Goal: Find specific page/section: Find specific page/section

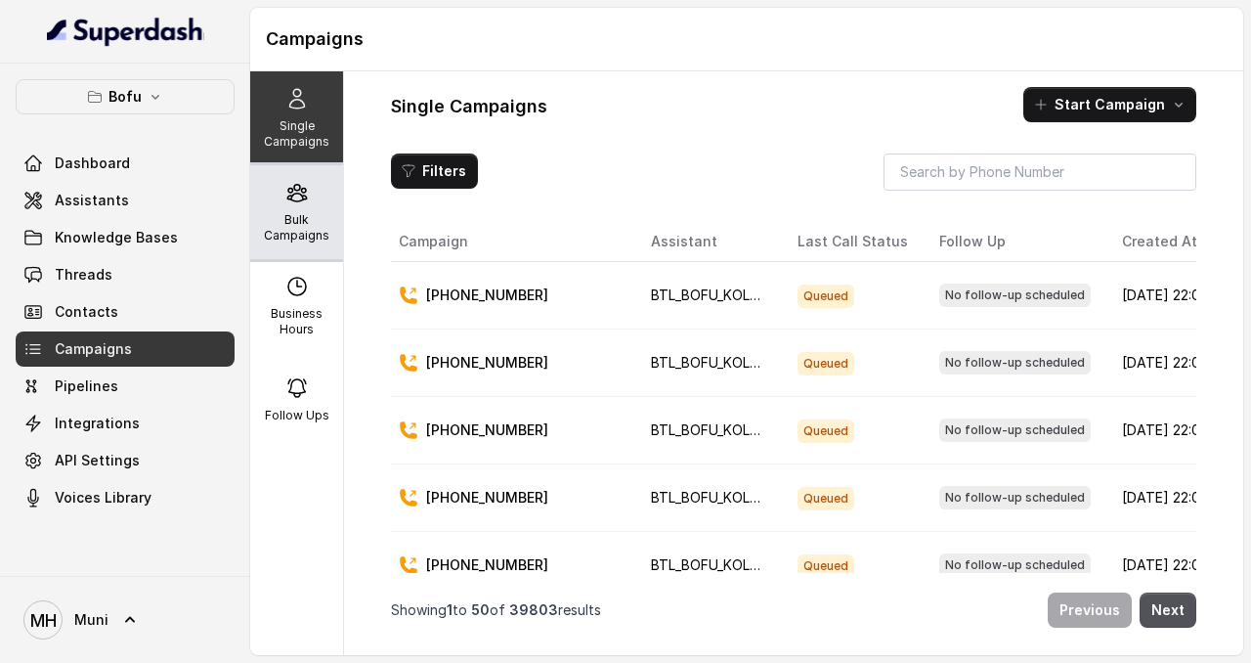
click at [277, 189] on div "Bulk Campaigns" at bounding box center [296, 212] width 93 height 94
click at [310, 204] on div "Bulk Campaigns" at bounding box center [296, 212] width 93 height 94
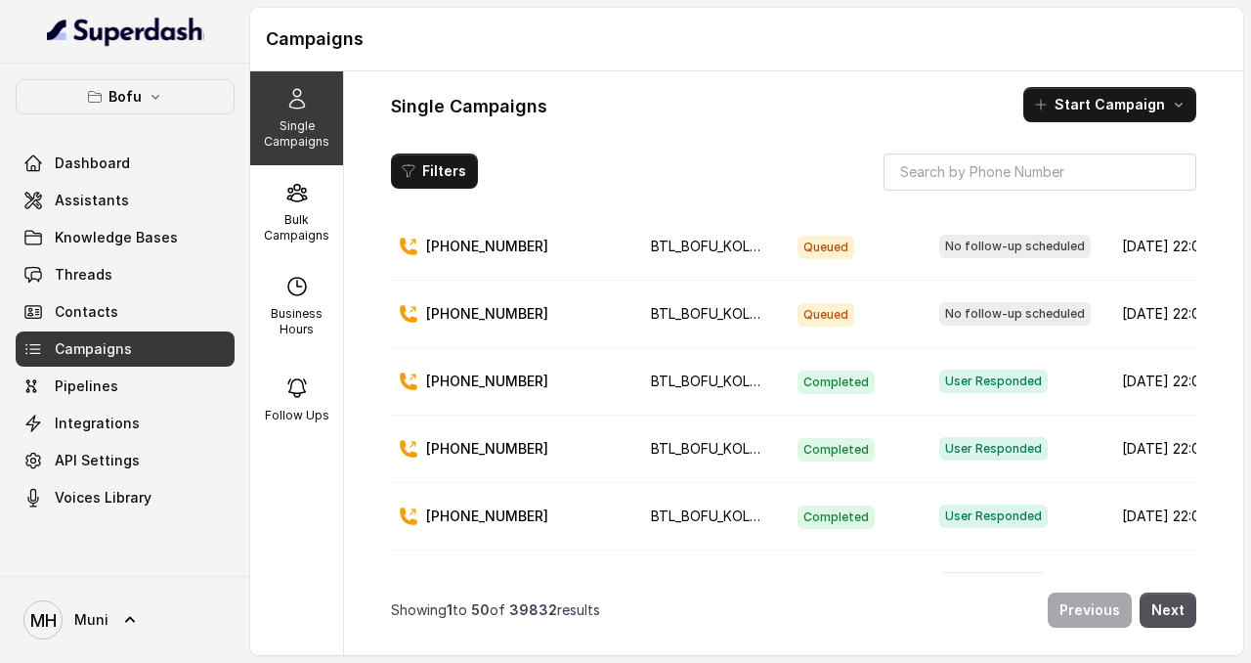
scroll to position [673, 0]
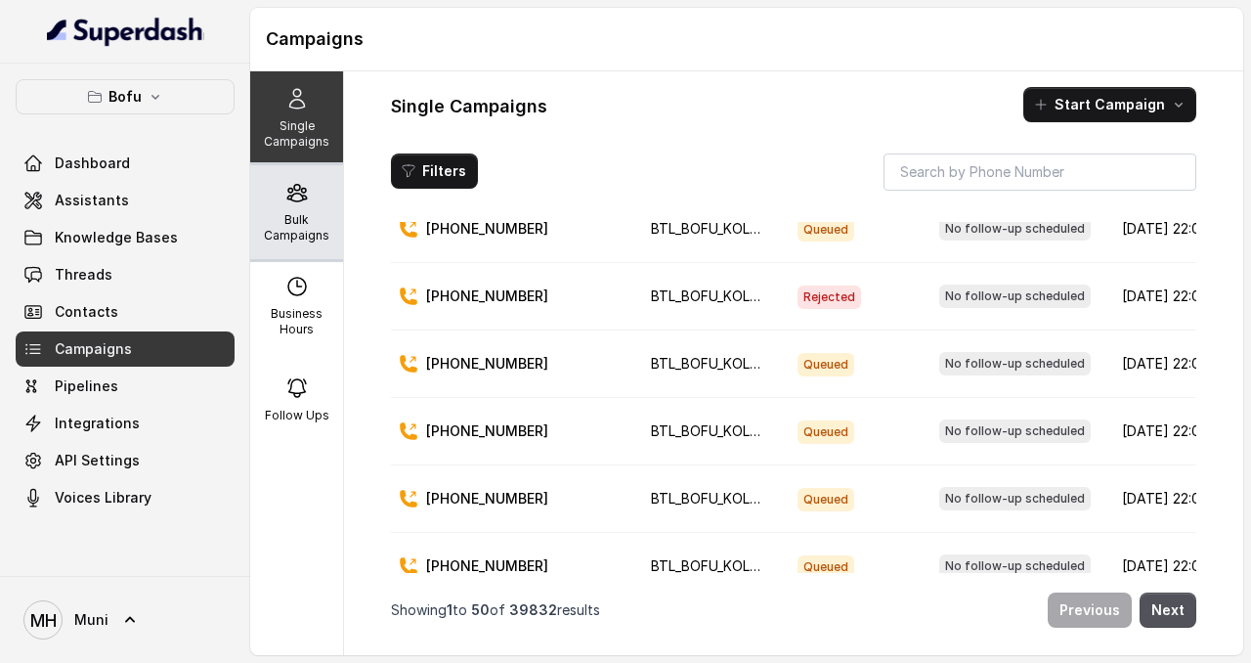
click at [289, 205] on div "Bulk Campaigns" at bounding box center [296, 212] width 93 height 94
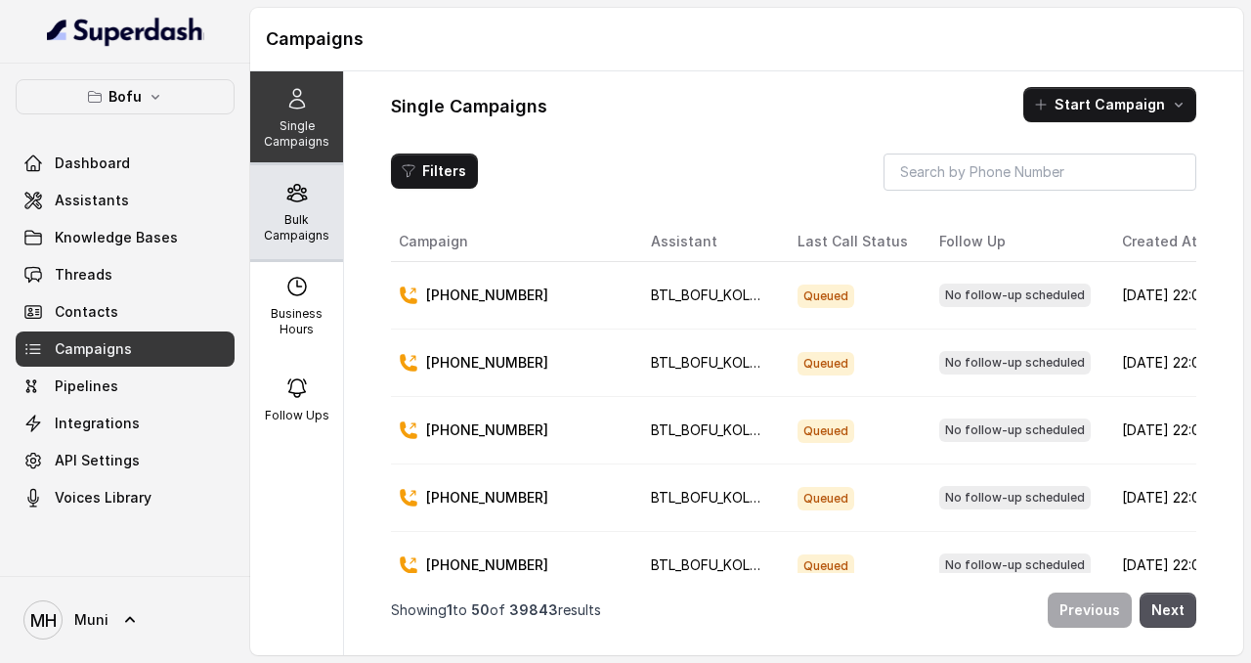
click at [292, 225] on p "Bulk Campaigns" at bounding box center [296, 227] width 77 height 31
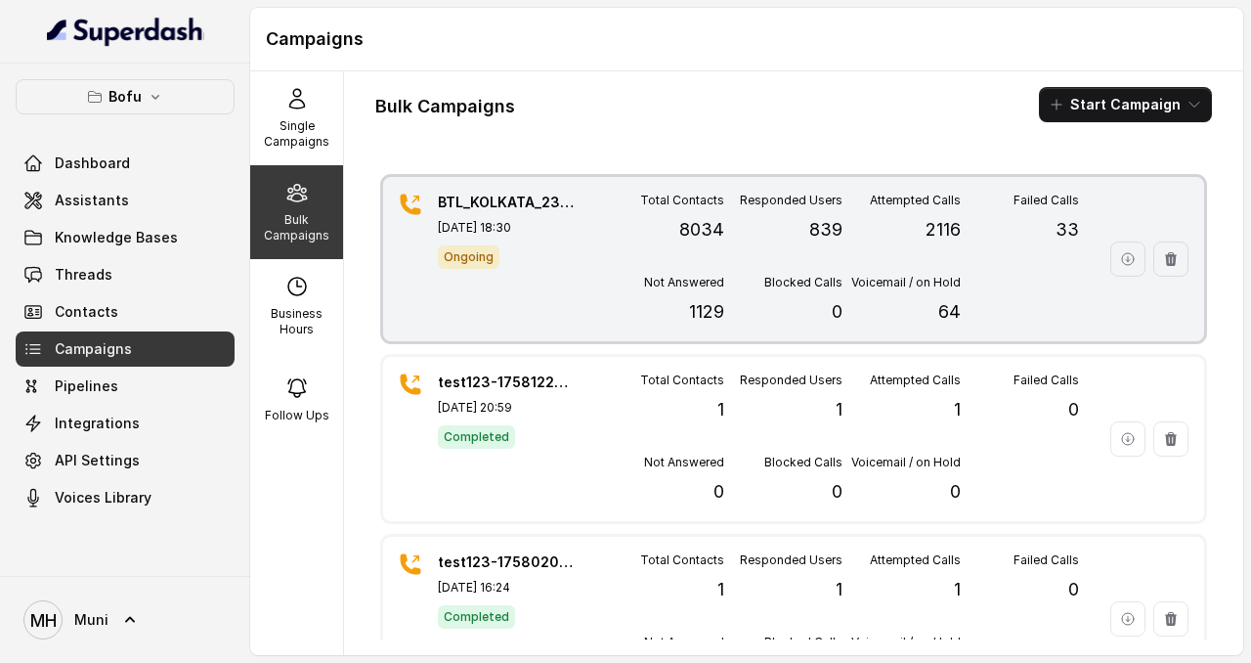
click at [951, 310] on p "64" at bounding box center [949, 311] width 22 height 27
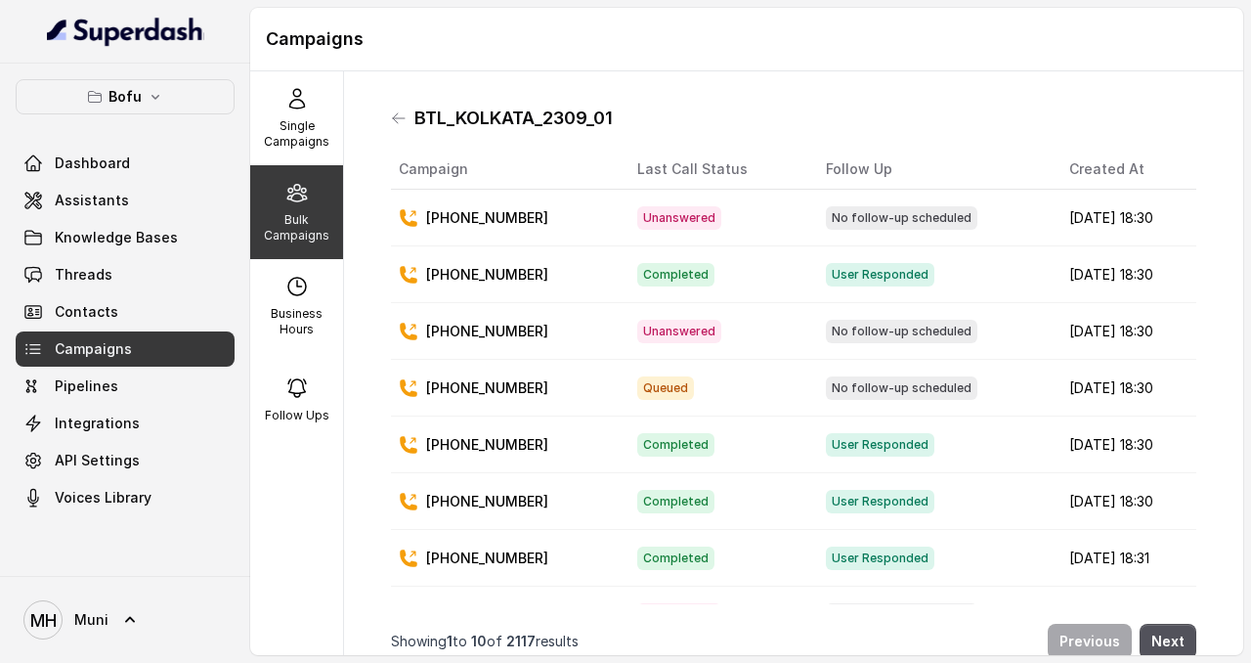
click at [890, 330] on span "No follow-up scheduled" at bounding box center [901, 331] width 151 height 23
click at [893, 376] on span "No follow-up scheduled" at bounding box center [901, 387] width 151 height 23
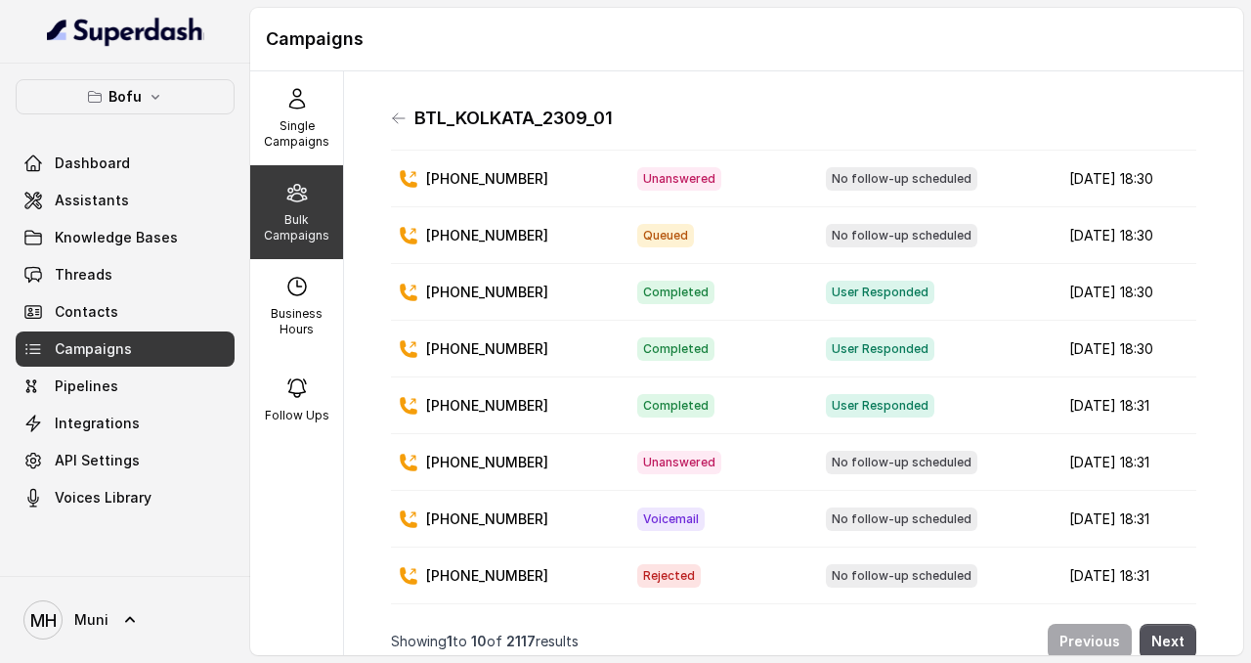
click at [848, 415] on span "User Responded" at bounding box center [880, 405] width 108 height 23
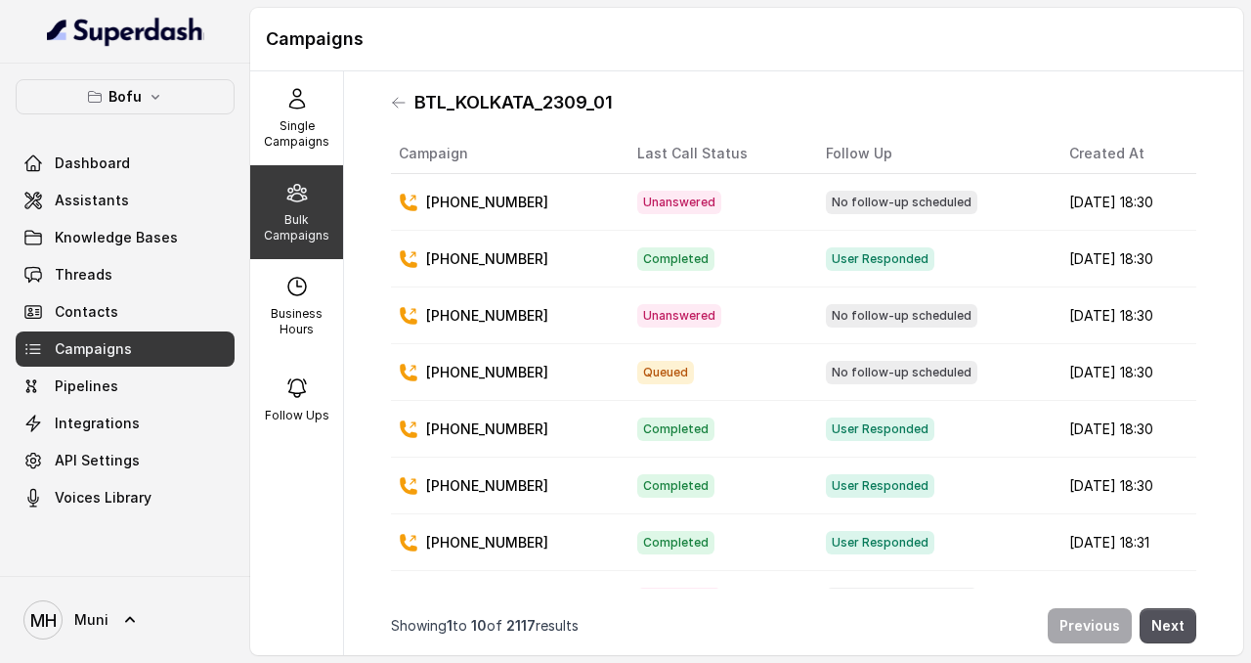
scroll to position [0, 0]
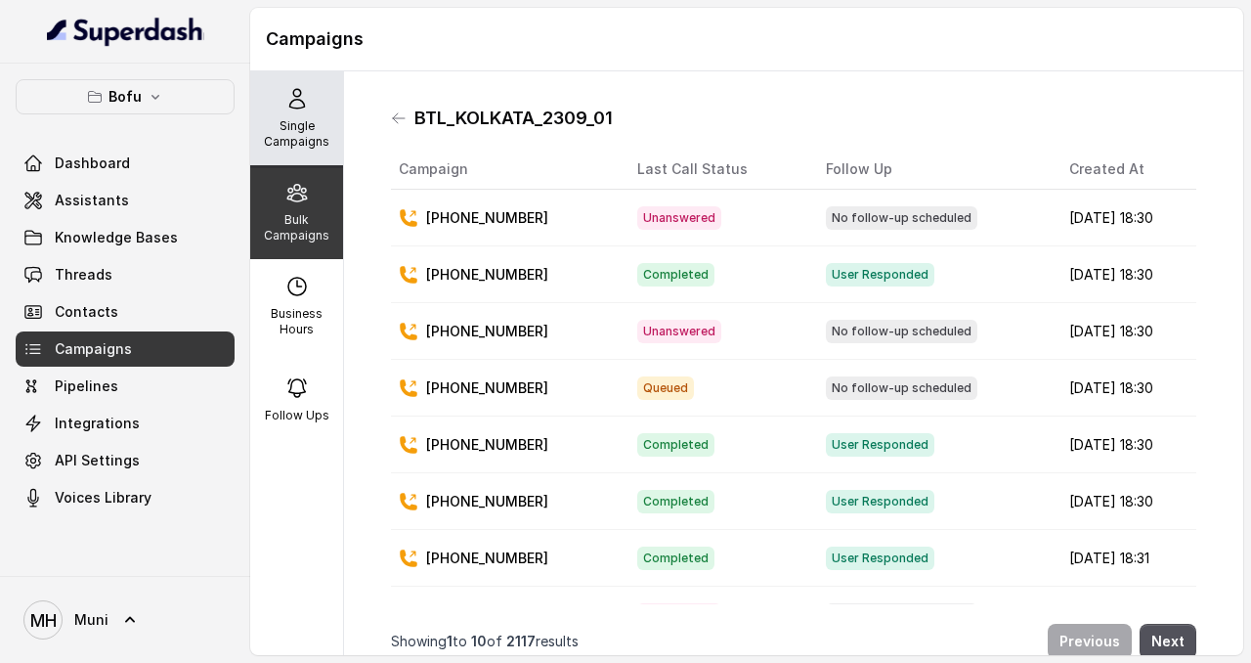
click at [304, 117] on div "Single Campaigns" at bounding box center [296, 118] width 93 height 94
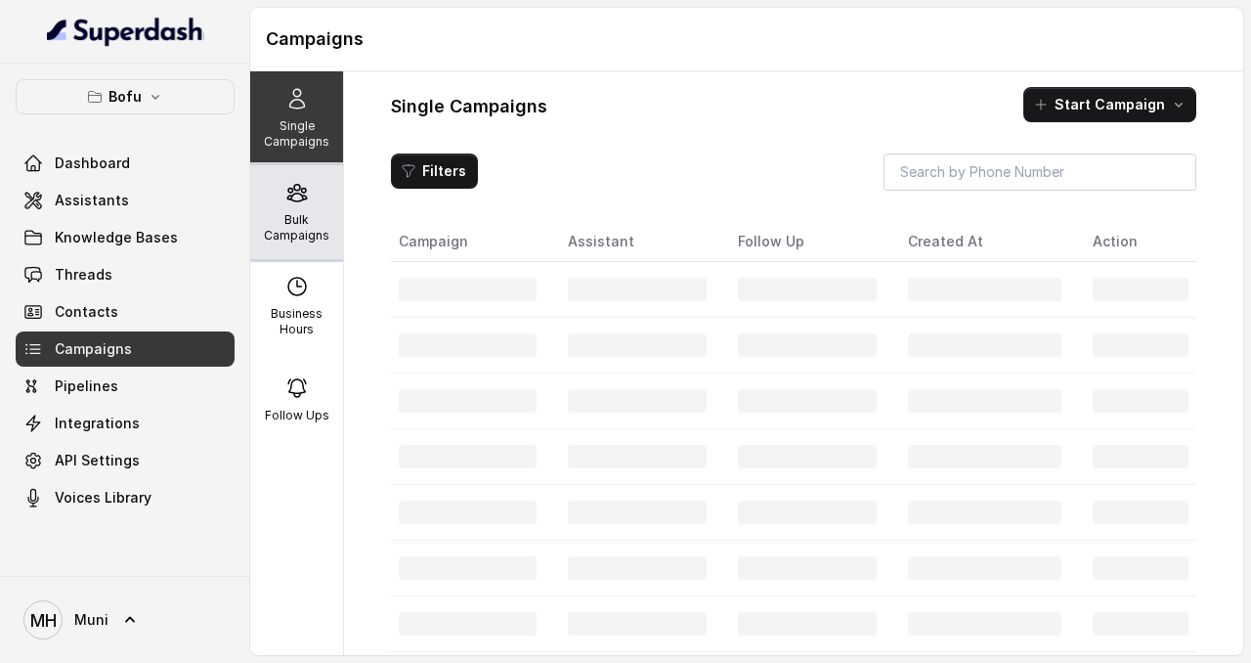
click at [334, 188] on div "Bulk Campaigns" at bounding box center [296, 212] width 93 height 94
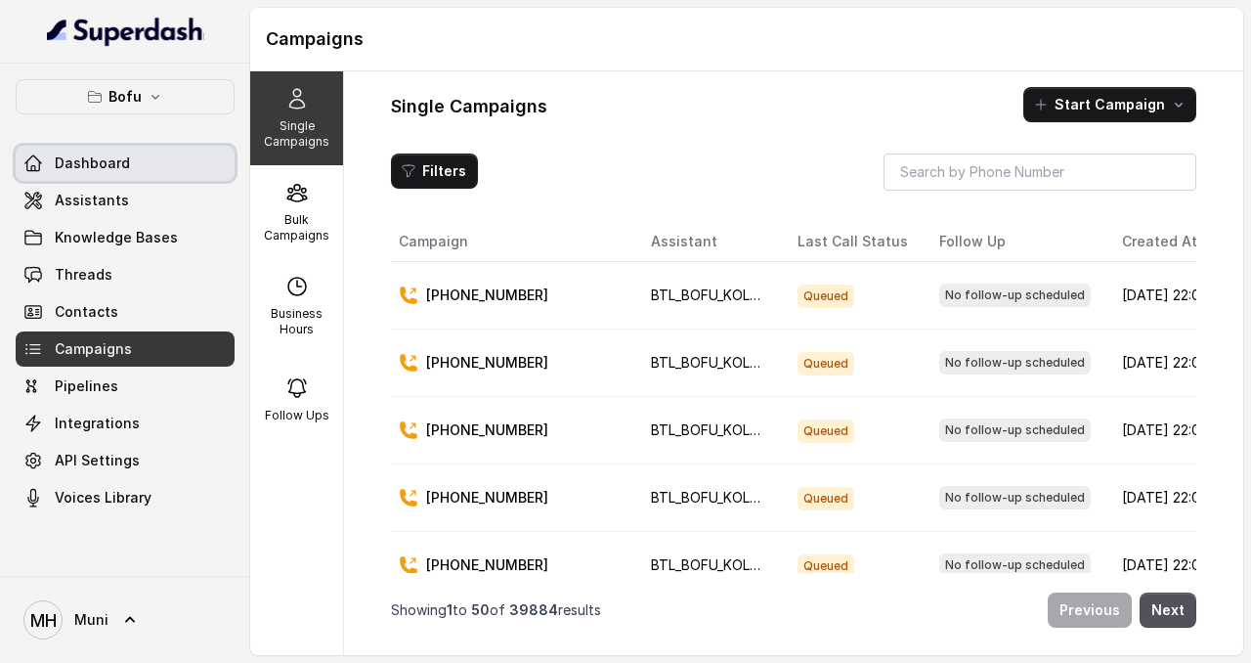
click at [131, 154] on link "Dashboard" at bounding box center [125, 163] width 219 height 35
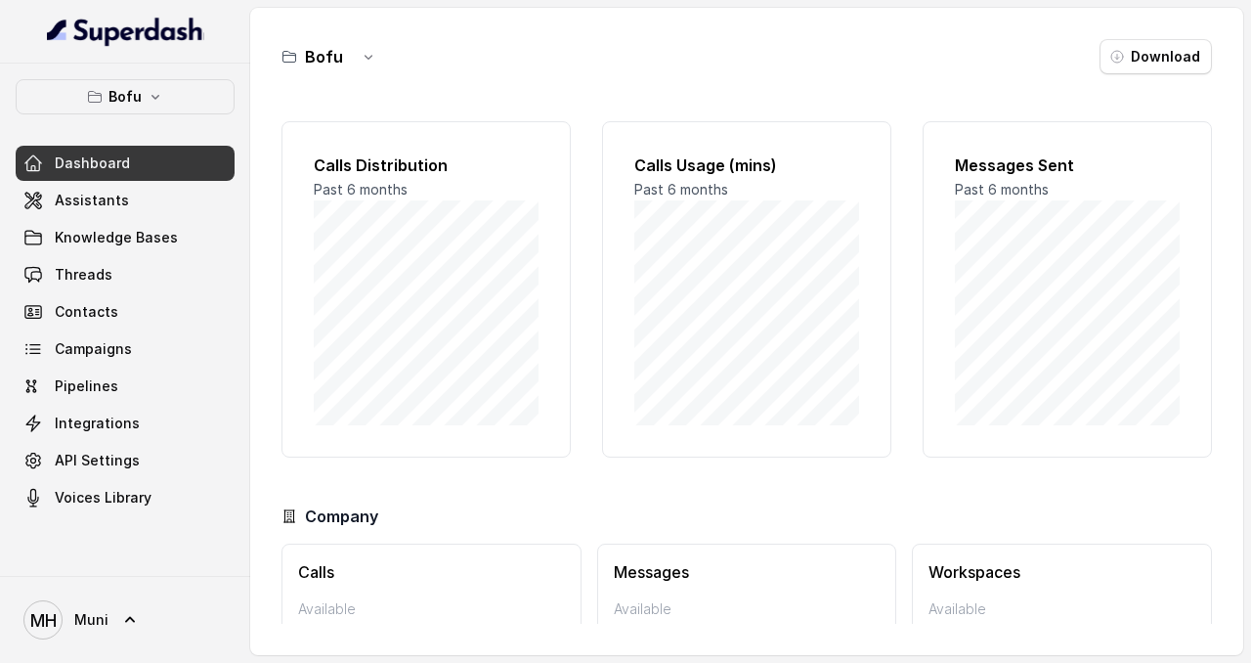
scroll to position [107, 0]
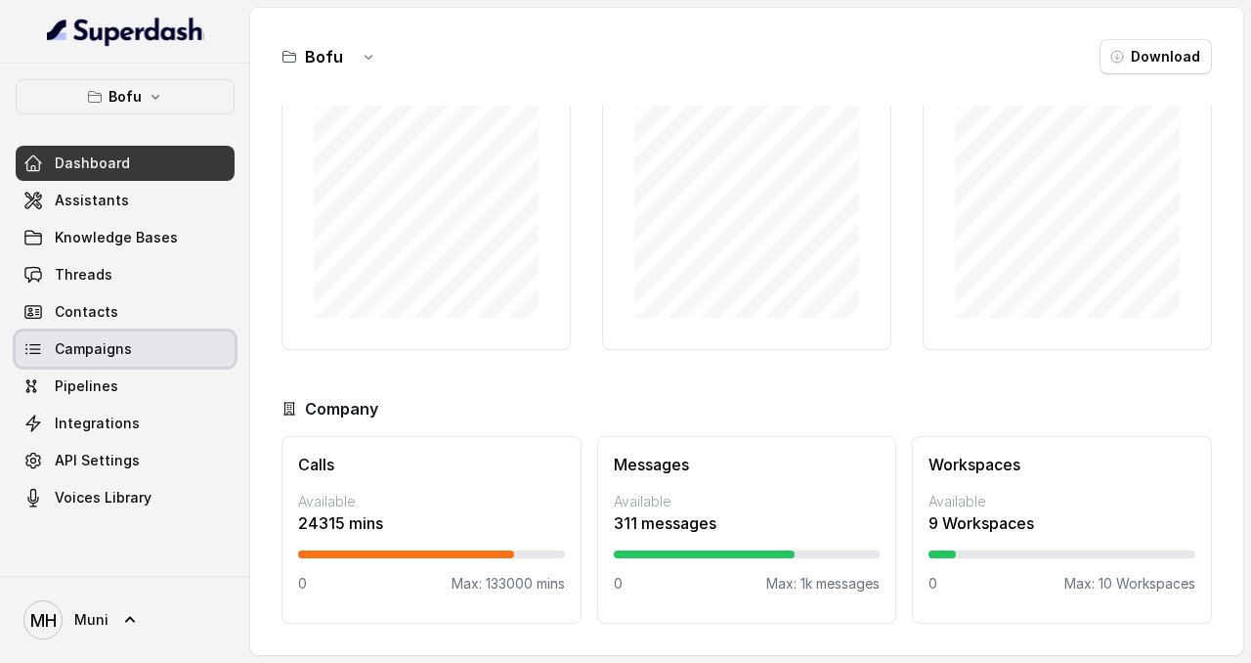
click at [174, 342] on link "Campaigns" at bounding box center [125, 348] width 219 height 35
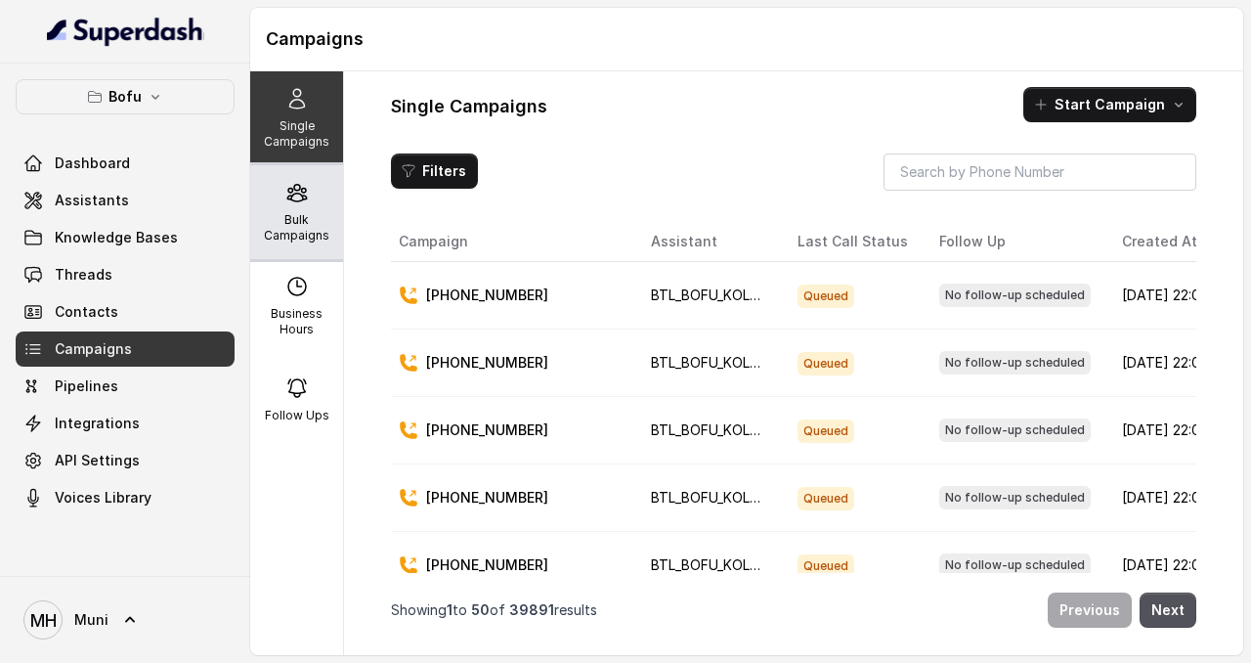
click at [308, 216] on p "Bulk Campaigns" at bounding box center [296, 227] width 77 height 31
